Goal: Information Seeking & Learning: Learn about a topic

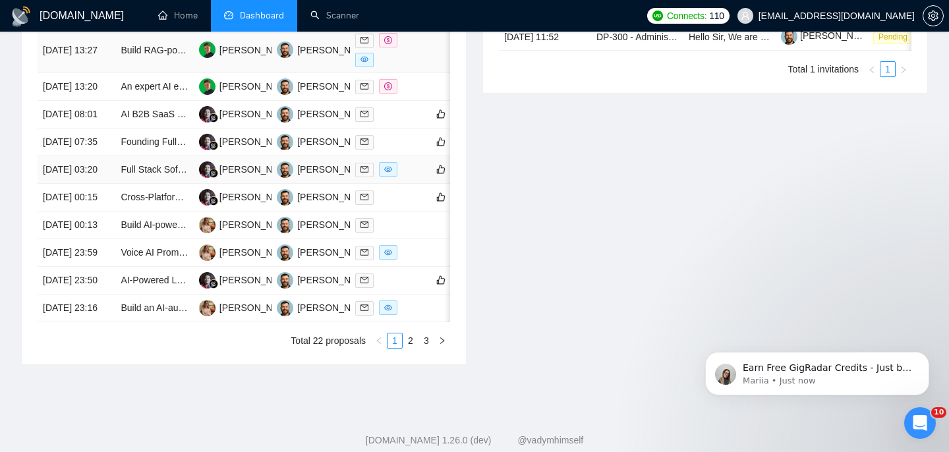
scroll to position [568, 0]
click at [119, 268] on td "Voice AI Prompt Engineering" at bounding box center [154, 254] width 78 height 28
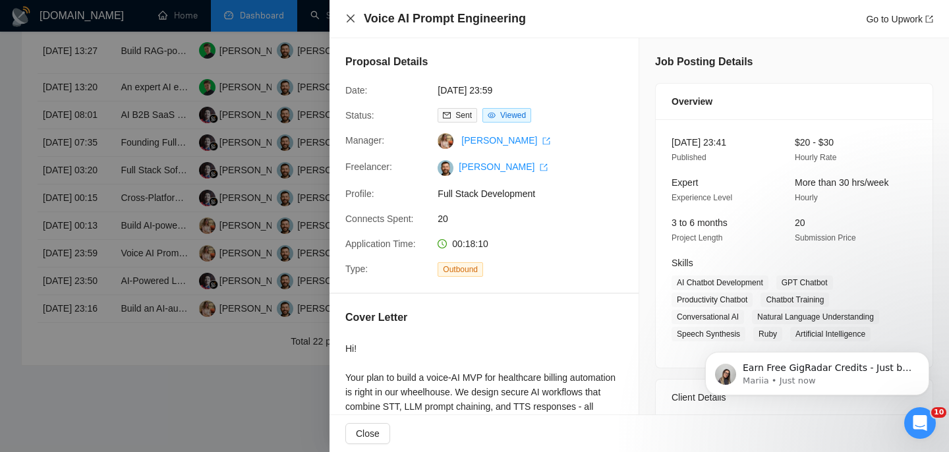
click at [351, 14] on icon "close" at bounding box center [350, 18] width 11 height 11
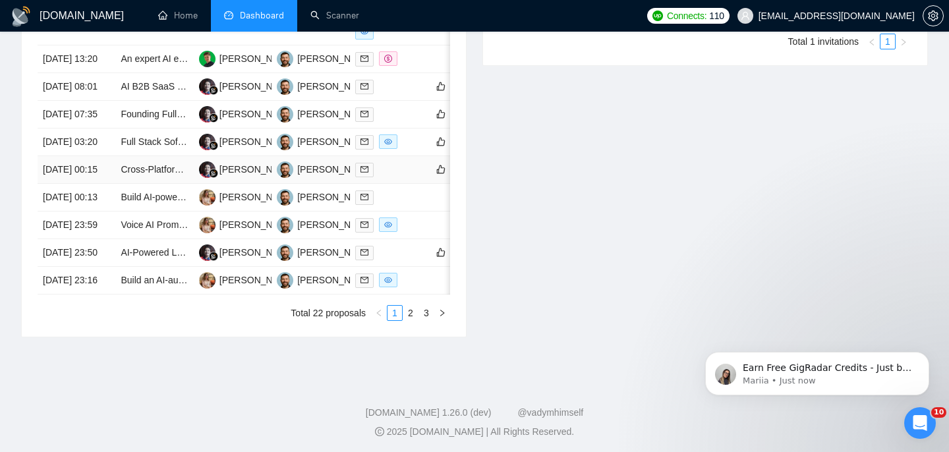
scroll to position [600, 0]
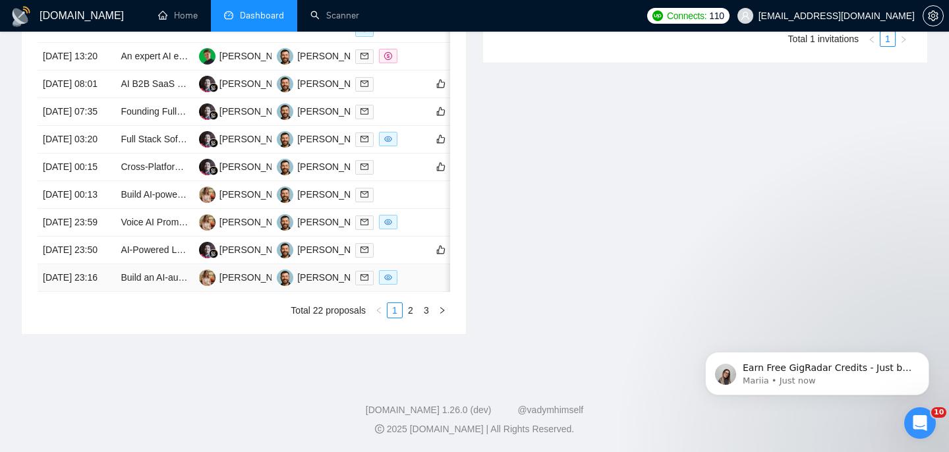
click at [173, 292] on td "Build an AI-automated Content Library Using Airtable, Make, GraphQL, LLM" at bounding box center [154, 278] width 78 height 28
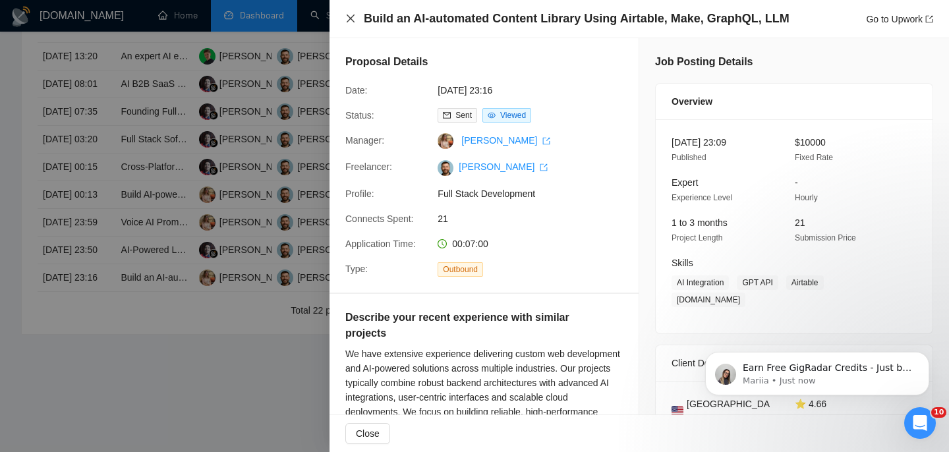
click at [347, 22] on icon "close" at bounding box center [350, 18] width 11 height 11
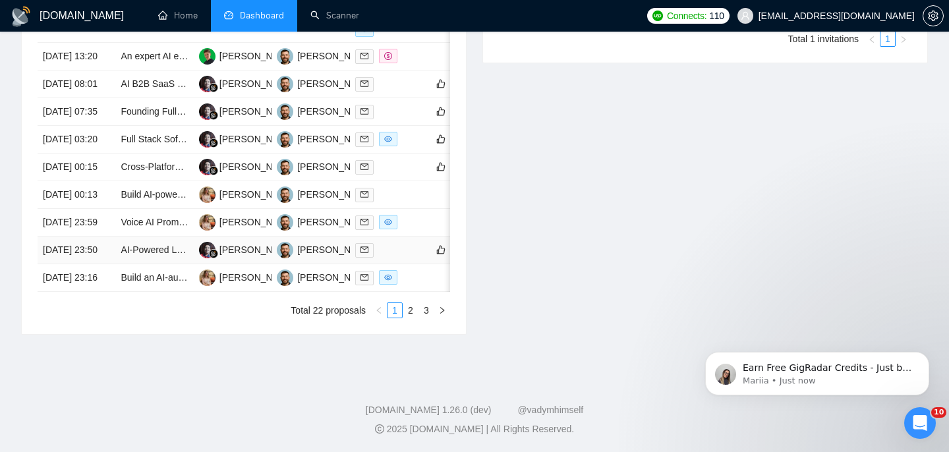
scroll to position [629, 0]
click at [411, 318] on link "2" at bounding box center [410, 310] width 14 height 14
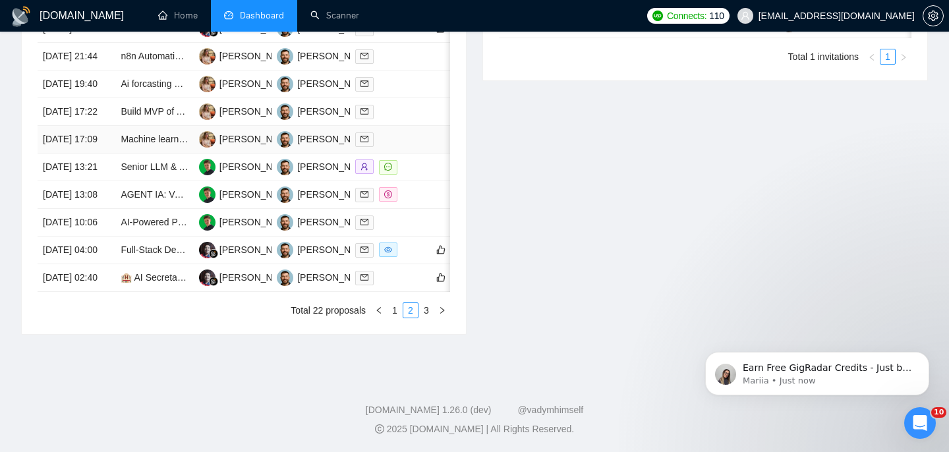
scroll to position [595, 0]
click at [109, 264] on td "[DATE] 04:00" at bounding box center [77, 251] width 78 height 28
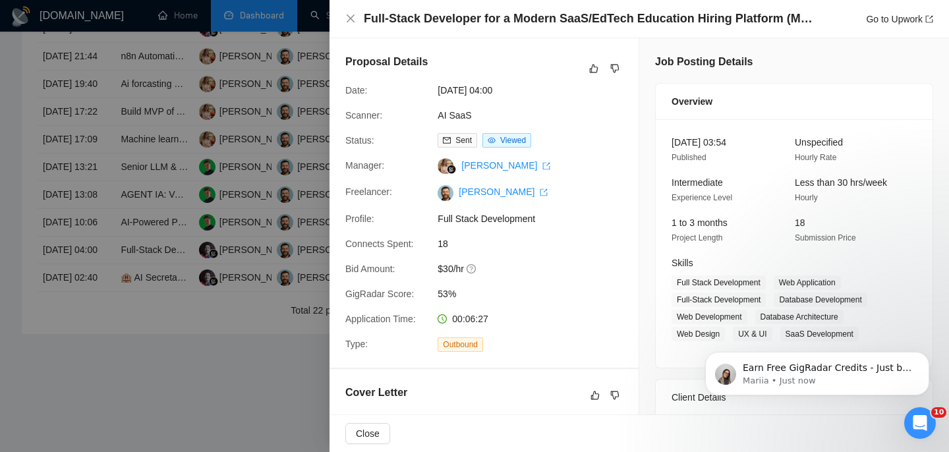
click at [422, 8] on div "Full-Stack Developer for a Modern SaaS/EdTech Education Hiring Platform (MVP Co…" at bounding box center [640, 19] width 620 height 38
click at [420, 25] on h4 "Full-Stack Developer for a Modern SaaS/EdTech Education Hiring Platform (MVP Co…" at bounding box center [591, 19] width 455 height 16
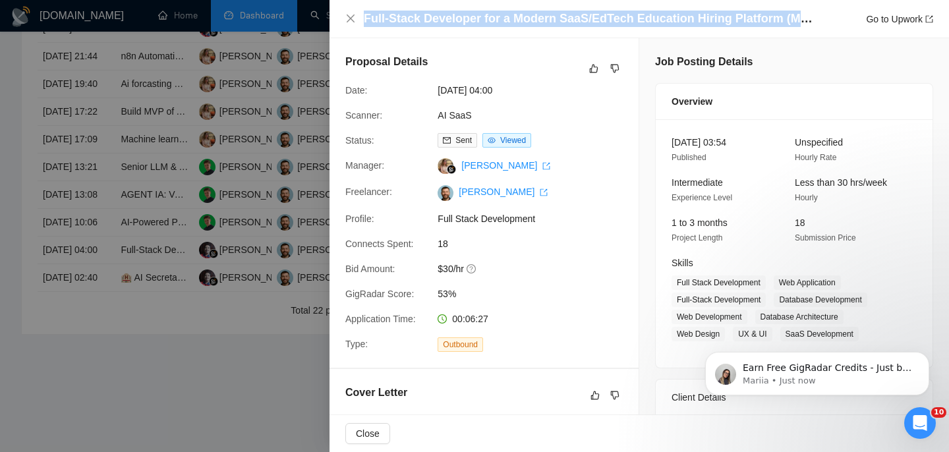
click at [420, 25] on h4 "Full-Stack Developer for a Modern SaaS/EdTech Education Hiring Platform (MVP Co…" at bounding box center [591, 19] width 455 height 16
copy h4 "Full-Stack Developer for a Modern SaaS/EdTech Education Hiring Platform (MVP Co…"
